Goal: Browse casually

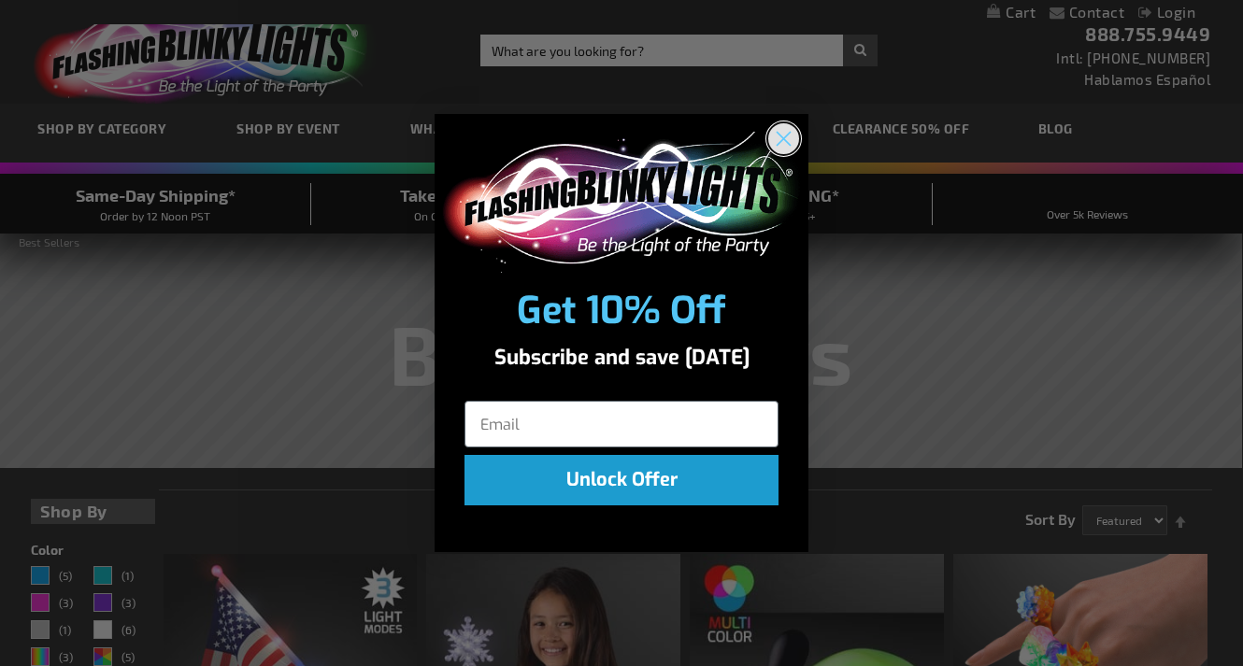
click at [779, 136] on circle "Close dialog" at bounding box center [783, 138] width 31 height 31
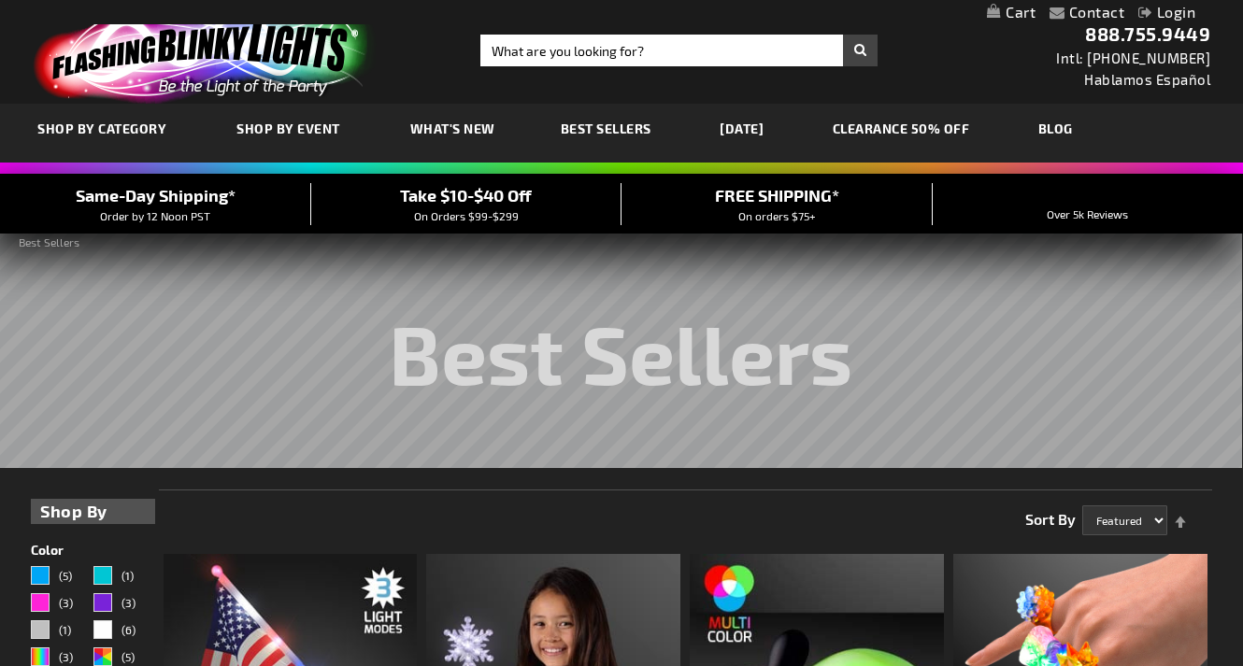
click at [948, 84] on div "Toggle Nav Search Search × Search 888.755.9449 Intl: [PHONE_NUMBER] Hablamos Es…" at bounding box center [621, 52] width 1243 height 104
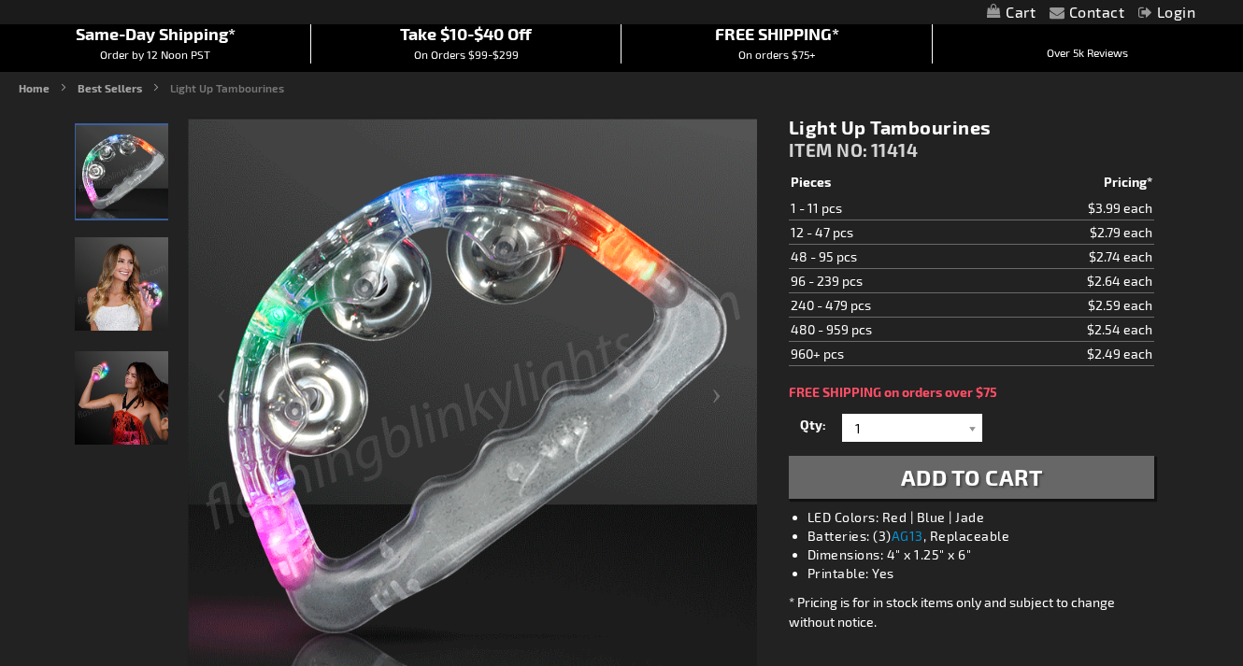
scroll to position [174, 0]
